Goal: Task Accomplishment & Management: Complete application form

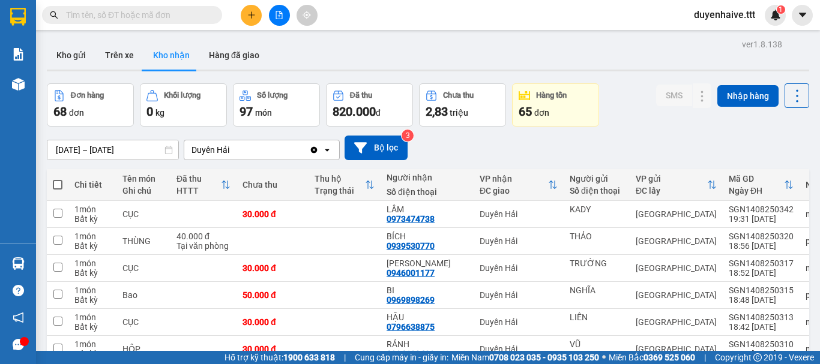
scroll to position [174, 0]
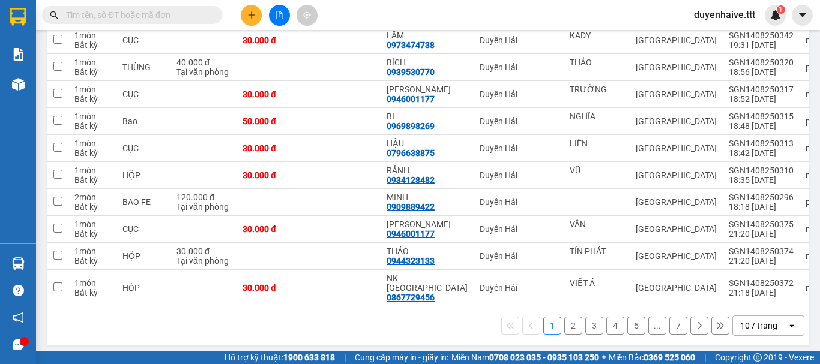
click at [752, 321] on div "10 / trang" at bounding box center [758, 326] width 37 height 12
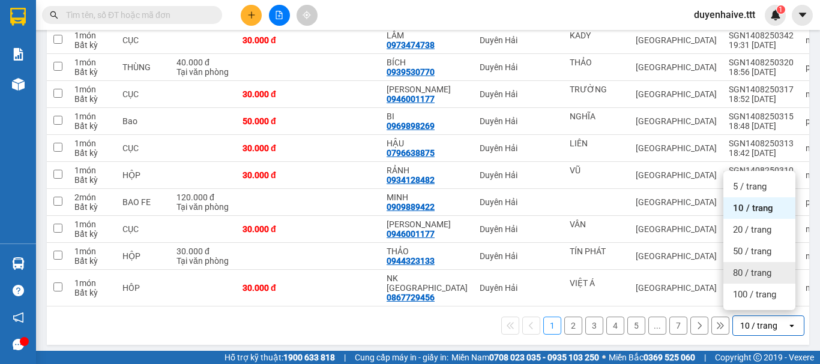
click at [754, 276] on span "80 / trang" at bounding box center [752, 273] width 38 height 12
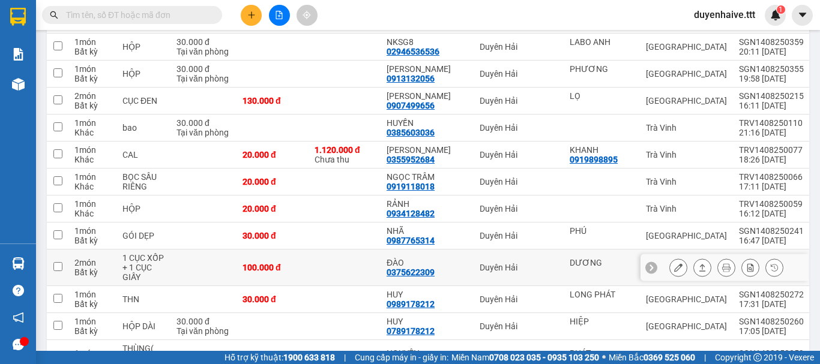
scroll to position [654, 0]
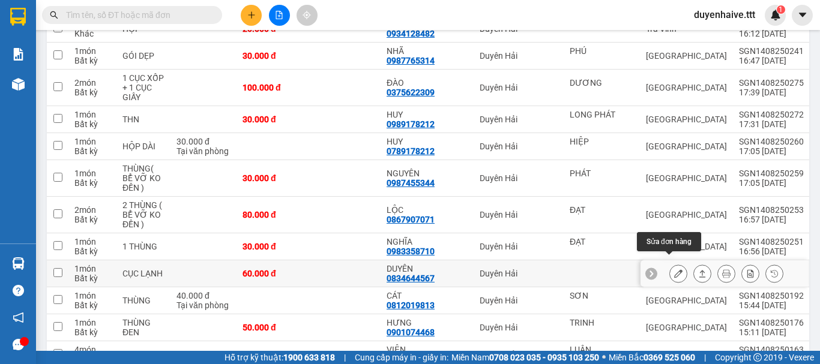
click at [674, 270] on icon at bounding box center [678, 274] width 8 height 8
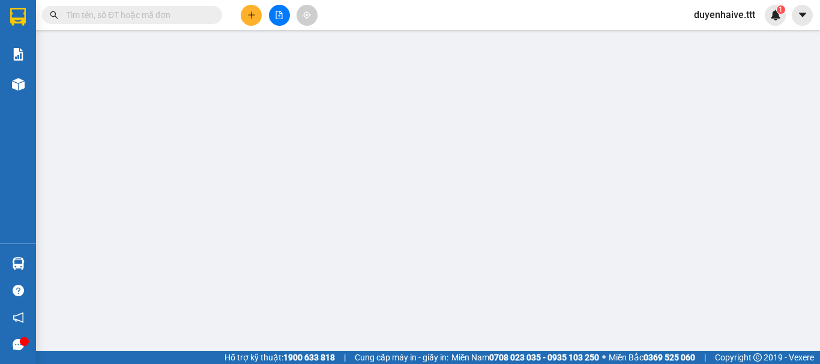
type input "0834644567"
type input "DUYÊN"
type input "60.000"
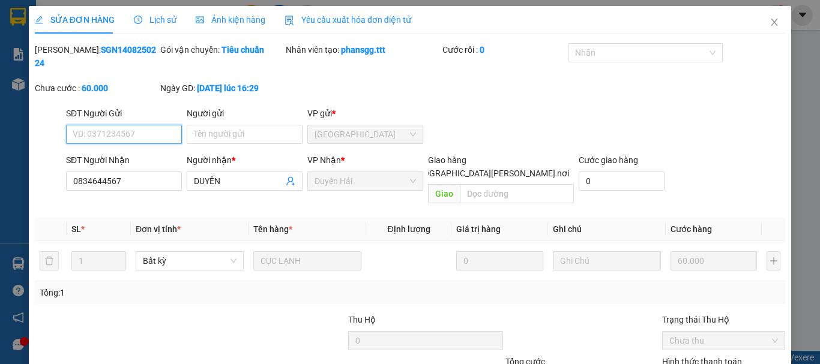
scroll to position [82, 0]
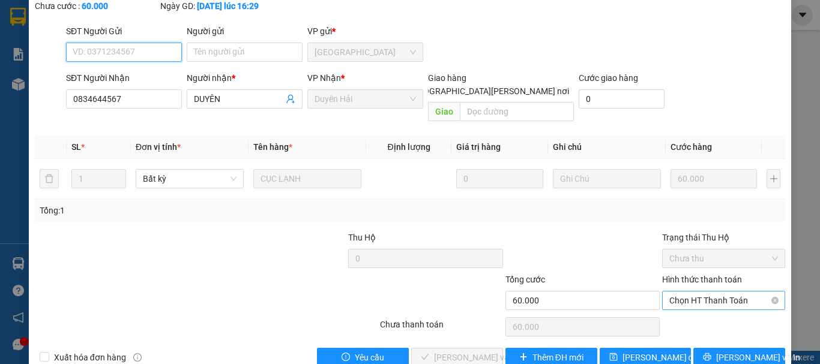
click at [696, 292] on span "Chọn HT Thanh Toán" at bounding box center [723, 301] width 109 height 18
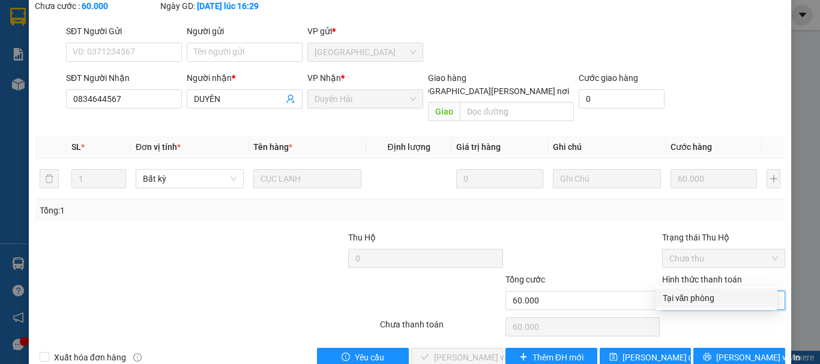
click at [698, 297] on div "Tại văn phòng" at bounding box center [716, 298] width 107 height 13
type input "0"
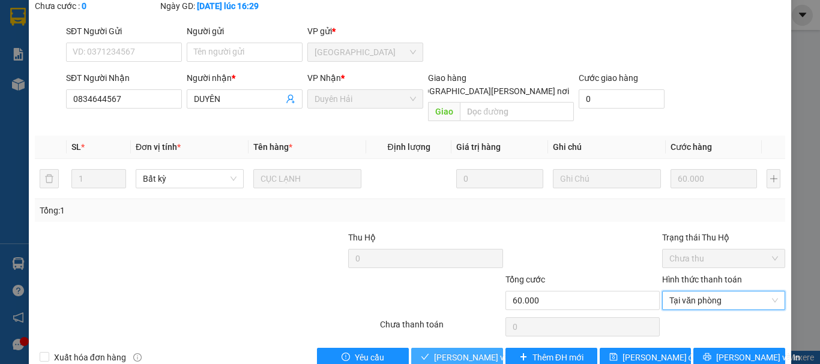
click at [443, 351] on span "[PERSON_NAME] và [PERSON_NAME] hàng" at bounding box center [515, 357] width 162 height 13
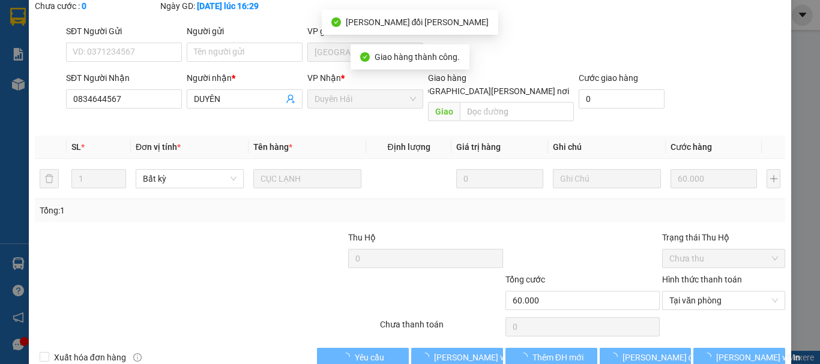
scroll to position [0, 0]
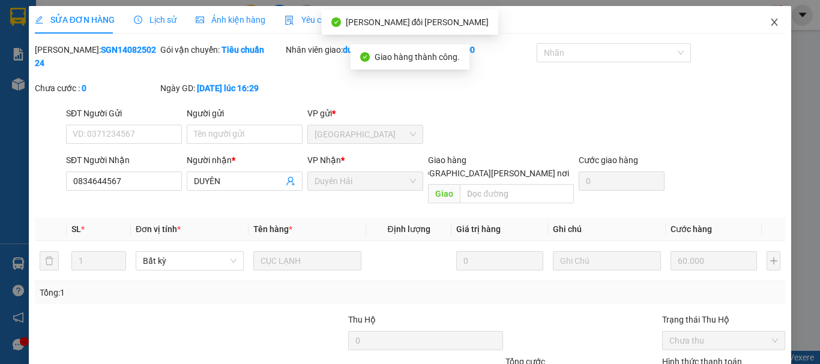
click at [771, 22] on icon "close" at bounding box center [774, 22] width 7 height 7
